Goal: Task Accomplishment & Management: Manage account settings

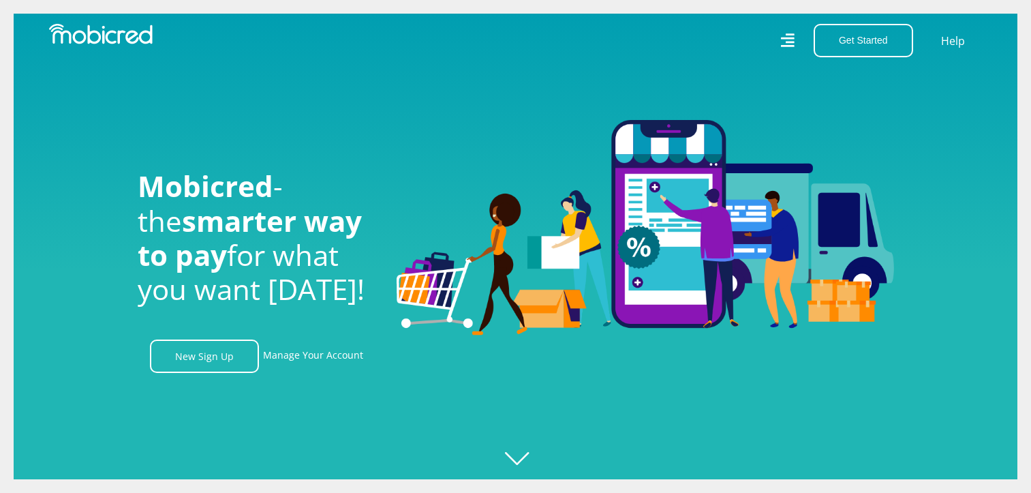
click at [336, 371] on link "Manage Your Account" at bounding box center [313, 355] width 100 height 33
click at [532, 459] on div at bounding box center [529, 246] width 1031 height 493
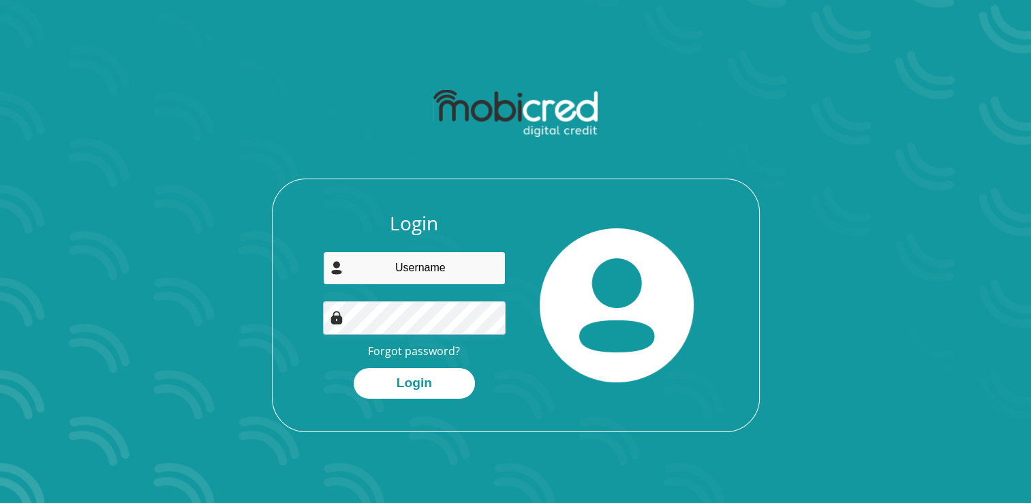
click at [439, 265] on input "email" at bounding box center [414, 268] width 183 height 33
type input "dorianvrooyen4275@gmail.com"
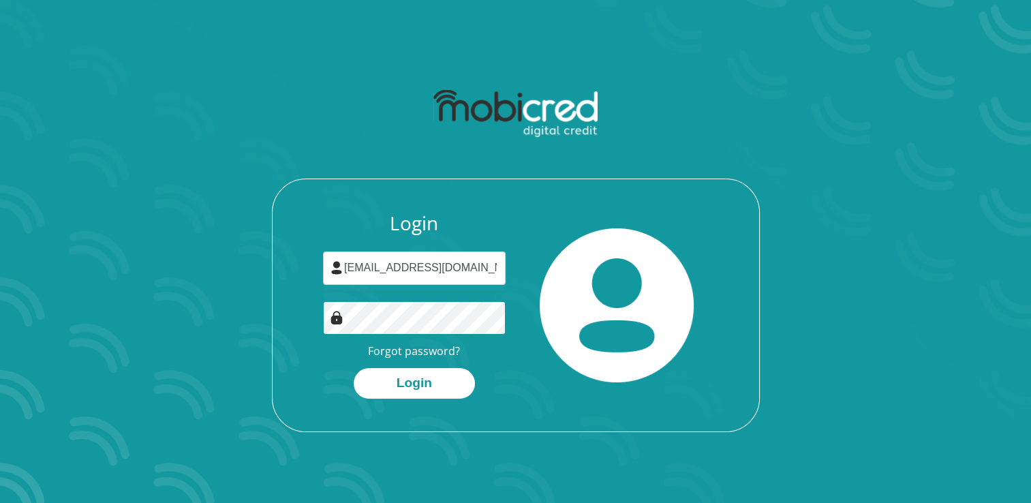
click at [354, 368] on button "Login" at bounding box center [414, 383] width 121 height 31
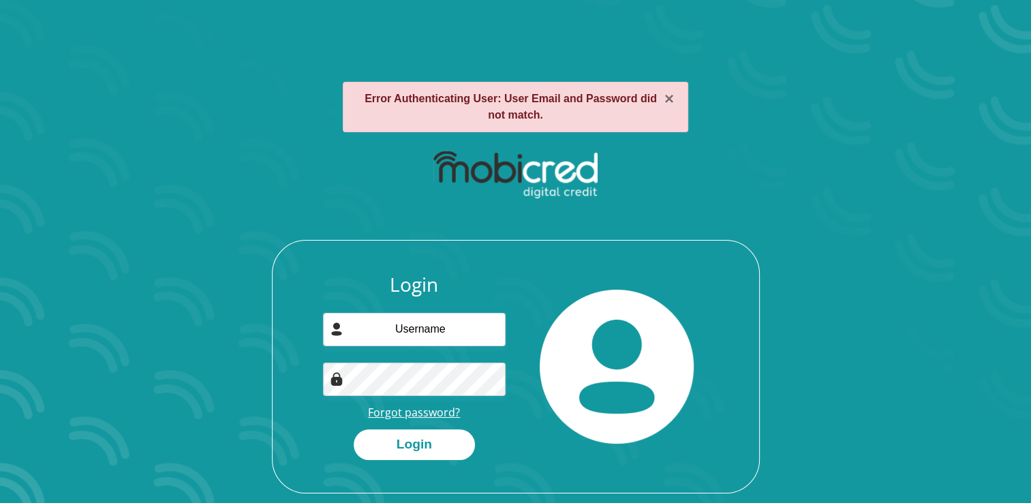
click at [406, 414] on link "Forgot password?" at bounding box center [414, 412] width 92 height 15
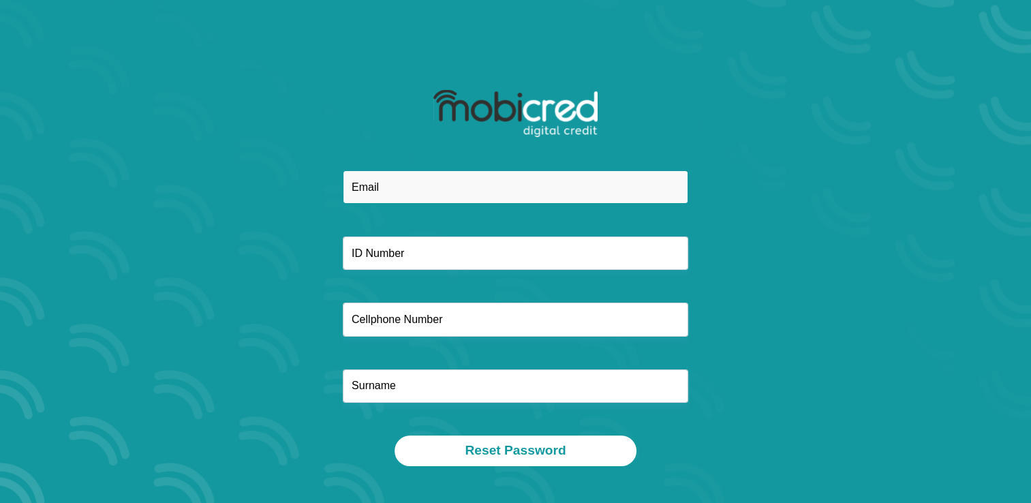
click at [417, 189] on input "email" at bounding box center [516, 186] width 346 height 33
type input "[EMAIL_ADDRESS][DOMAIN_NAME]"
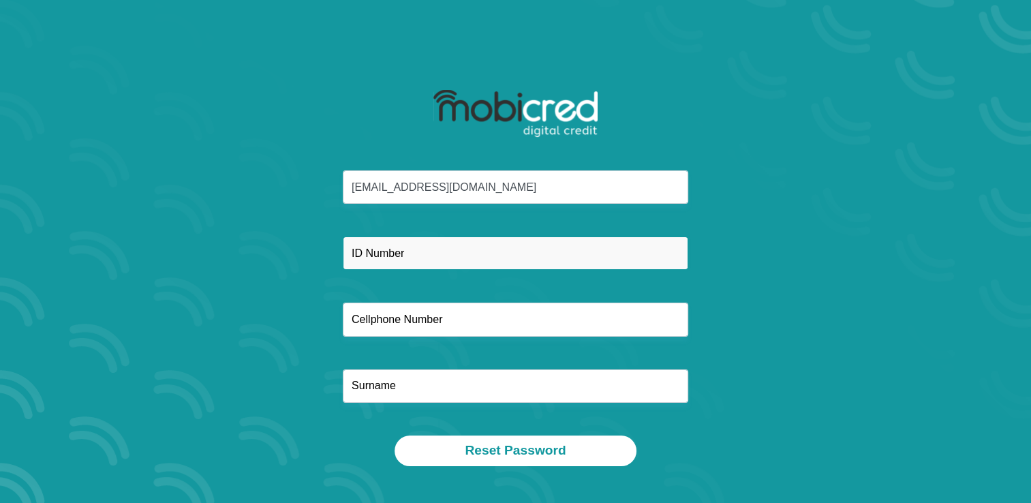
type input "0605742524"
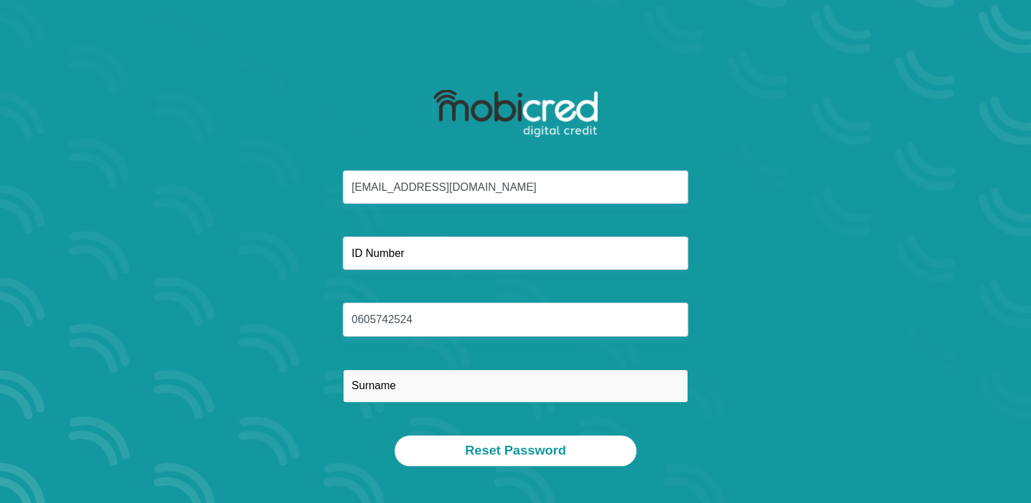
type input "Van Rooyen"
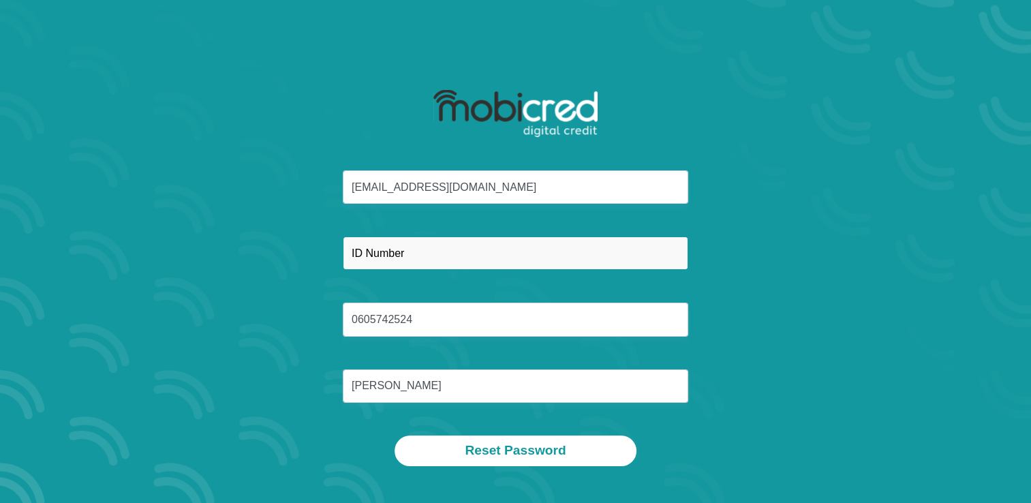
click at [397, 243] on input "text" at bounding box center [516, 253] width 346 height 33
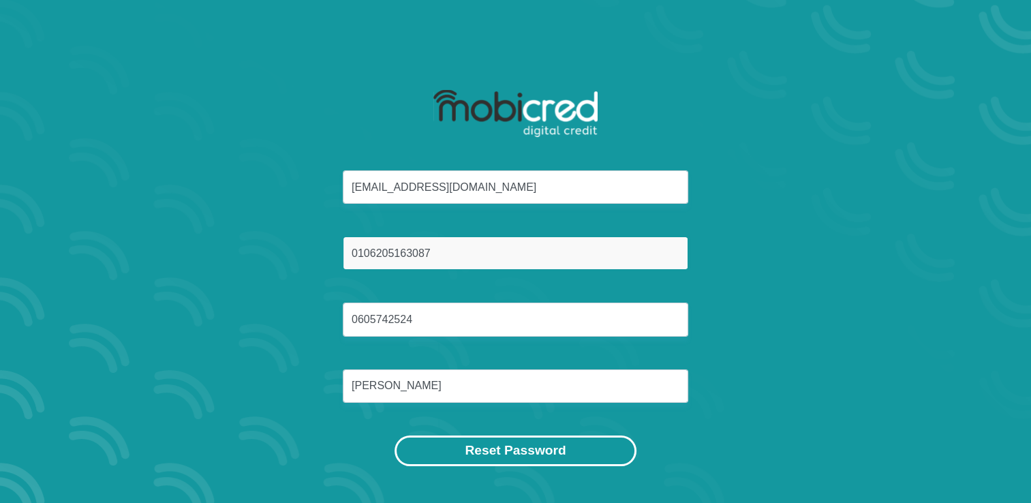
type input "0106205163087"
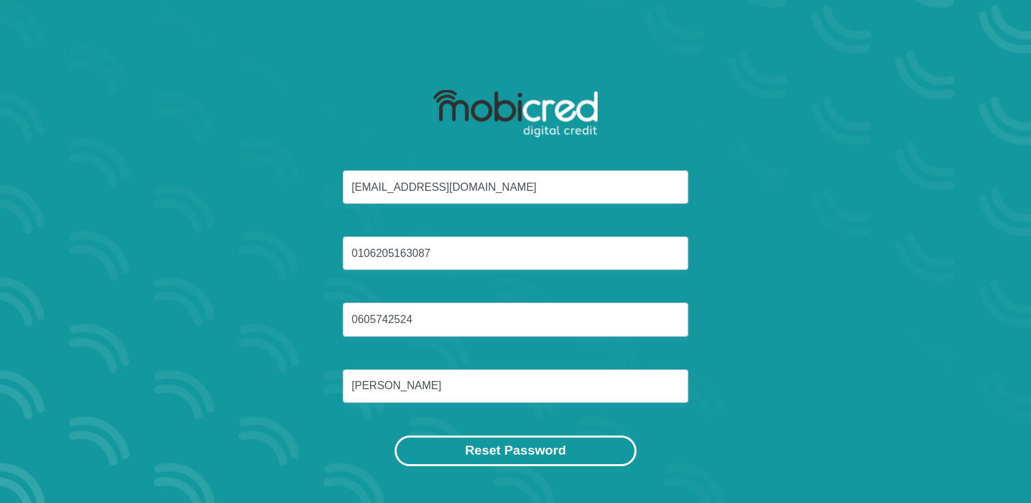
click at [412, 442] on button "Reset Password" at bounding box center [515, 451] width 241 height 31
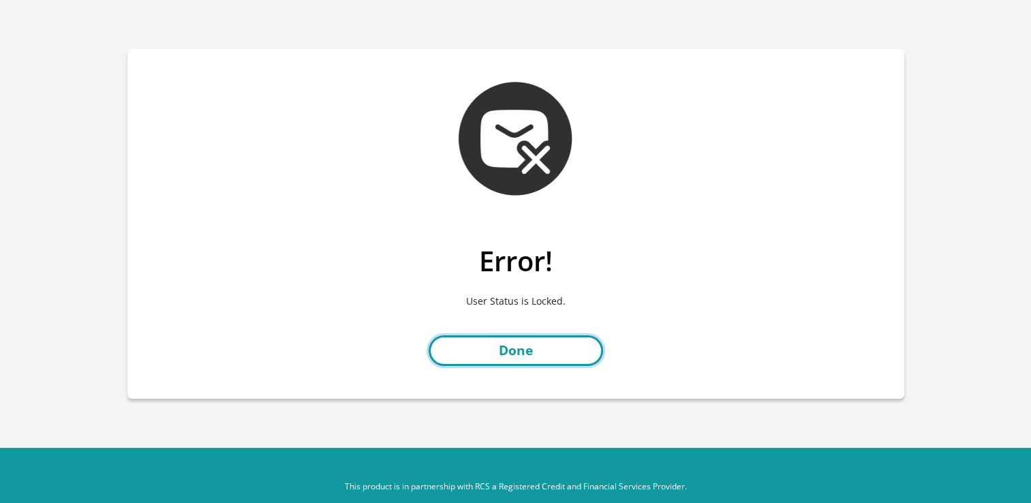
click at [526, 337] on link "Done" at bounding box center [516, 350] width 175 height 31
